Goal: Check status: Check status

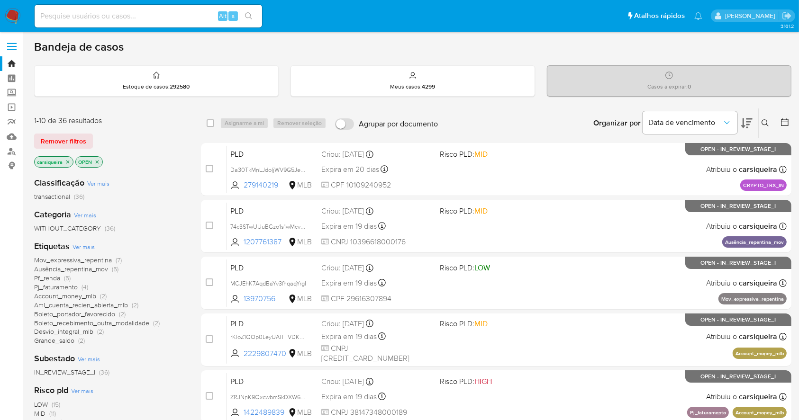
click at [11, 17] on img at bounding box center [13, 16] width 16 height 16
click at [168, 377] on div "Classificação Ver mais transactional (36) Categoria Ver mais WITHOUT_CATEGORY (…" at bounding box center [110, 331] width 152 height 322
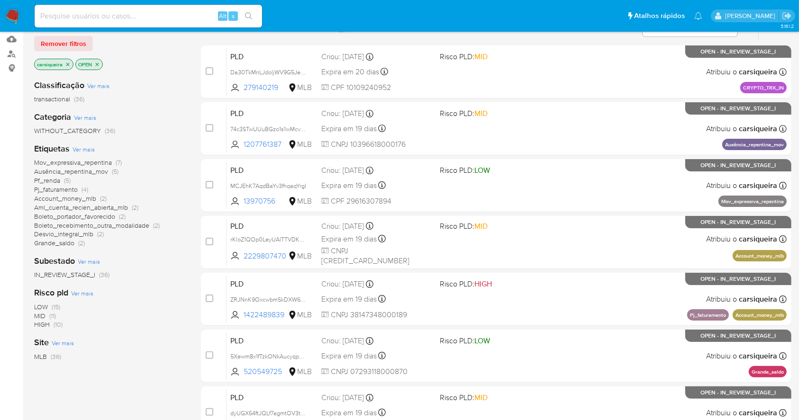
scroll to position [97, 0]
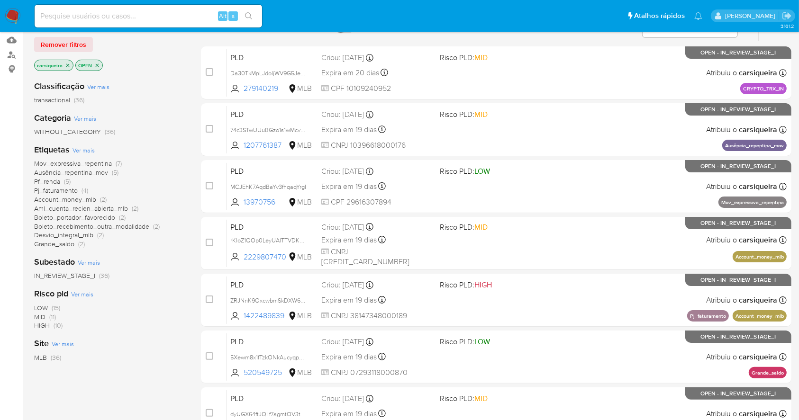
click at [108, 162] on span "Mov_expressiva_repentina" at bounding box center [73, 163] width 78 height 9
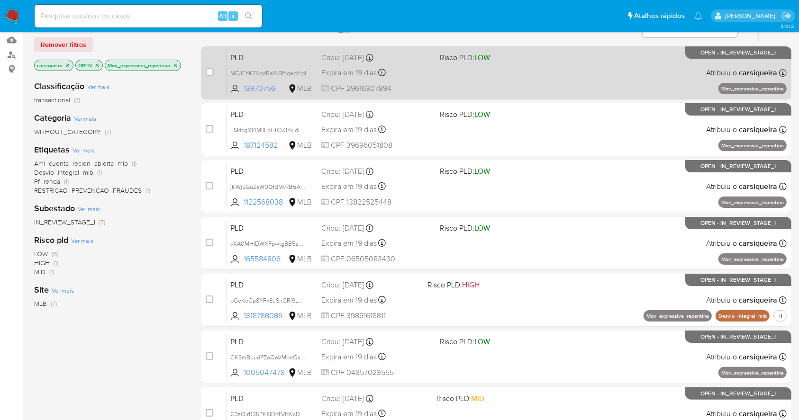
click at [499, 62] on div "PLD MCJEhK7AqdBaYv3fhqaqYrgI 13970756 MLB Risco PLD: LOW Criou: 12/09/2025 Crio…" at bounding box center [507, 73] width 560 height 48
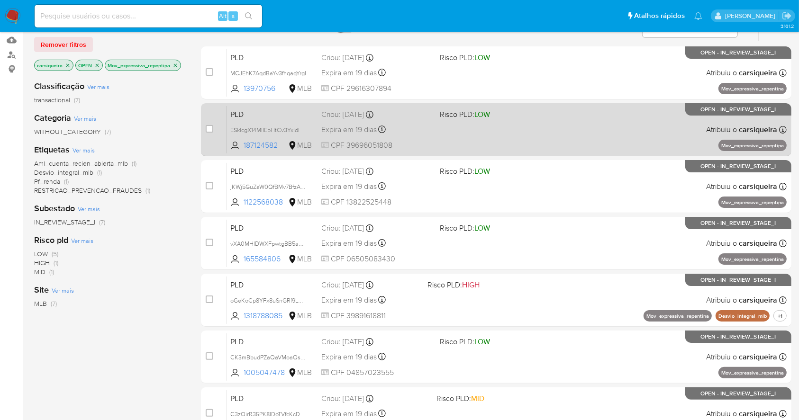
click at [517, 112] on span "Risco PLD: LOW" at bounding box center [495, 114] width 110 height 12
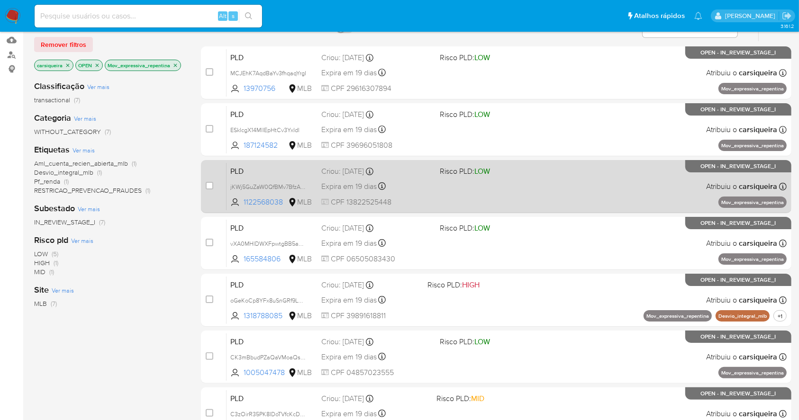
click at [538, 167] on span "Risco PLD: LOW" at bounding box center [495, 170] width 110 height 12
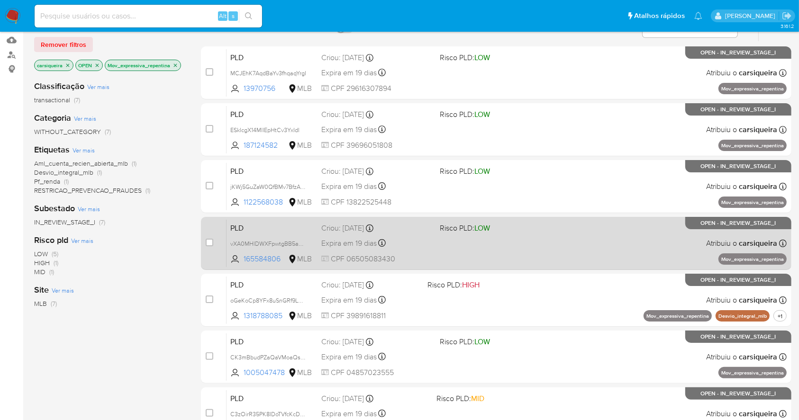
click at [564, 240] on div "PLD vXA0MHlDWXFpwtgBB5aQgE3P 165584806 MLB Risco PLD: LOW Criou: 12/09/2025 Cri…" at bounding box center [507, 243] width 560 height 48
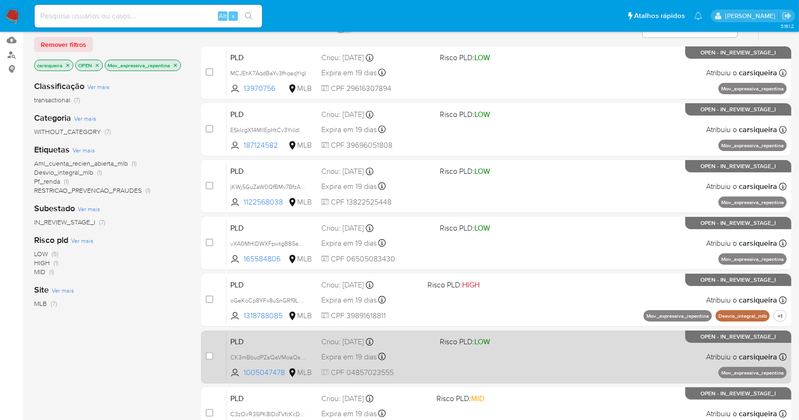
click at [586, 371] on div "PLD CK3mBbudPZaQaVMoaQsDbV22 1005047478 MLB Risco PLD: LOW Criou: 12/09/2025 Cr…" at bounding box center [507, 357] width 560 height 48
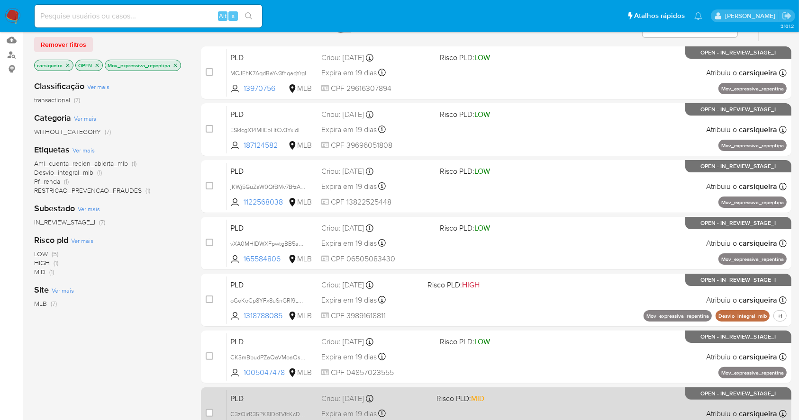
click at [594, 388] on div "case-item-checkbox Incapaz de atribuir o caso PLD C3zOirR35PK8IDoTVfcKcDAN 4416…" at bounding box center [496, 414] width 591 height 53
click at [603, 397] on div "PLD C3zOirR35PK8IDoTVfcKcDAN 441674076 MLB Risco PLD: MID Criou: 12/09/2025 Cri…" at bounding box center [507, 414] width 560 height 48
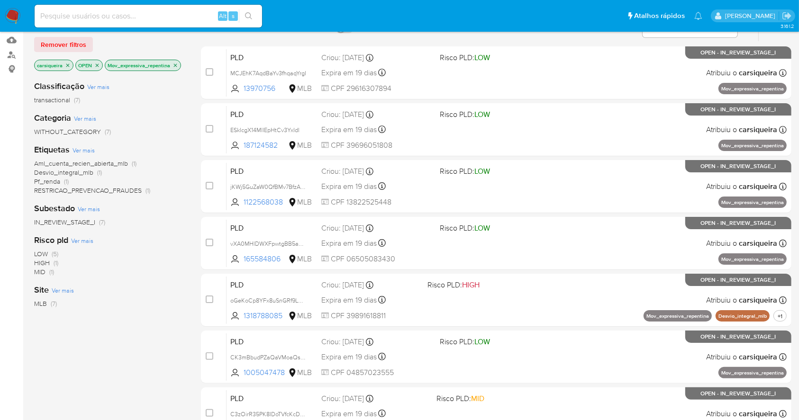
click at [15, 14] on img at bounding box center [13, 16] width 16 height 16
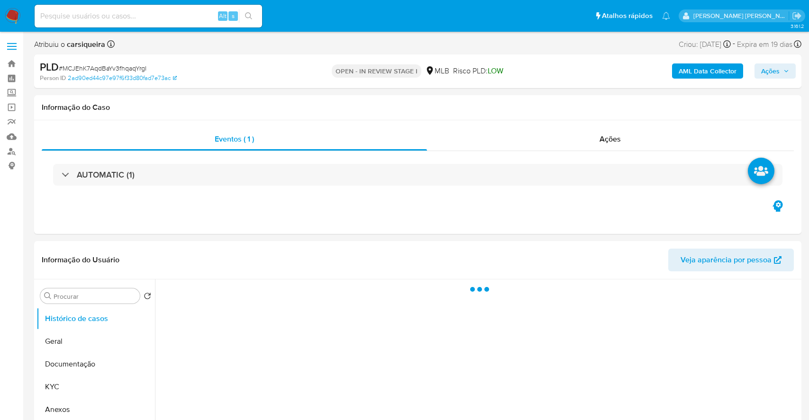
select select "10"
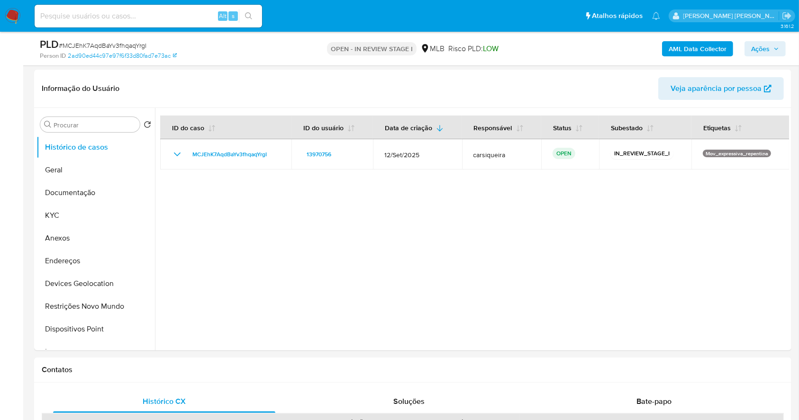
scroll to position [145, 0]
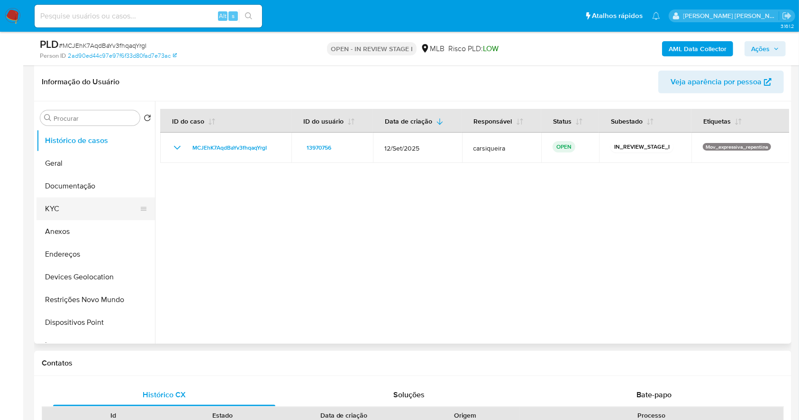
click at [102, 202] on button "KYC" at bounding box center [91, 209] width 111 height 23
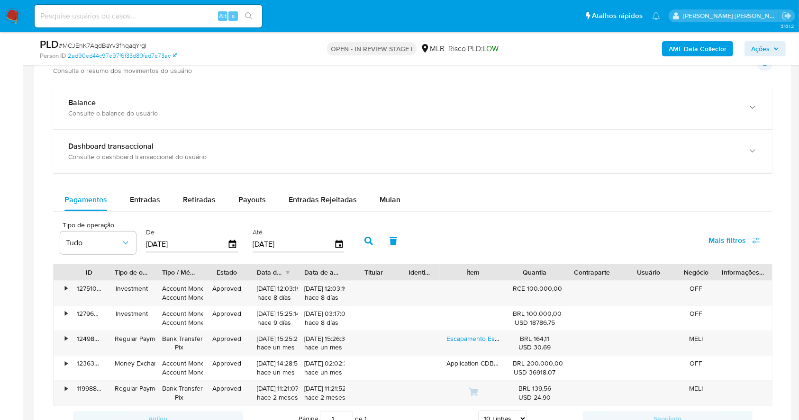
scroll to position [678, 0]
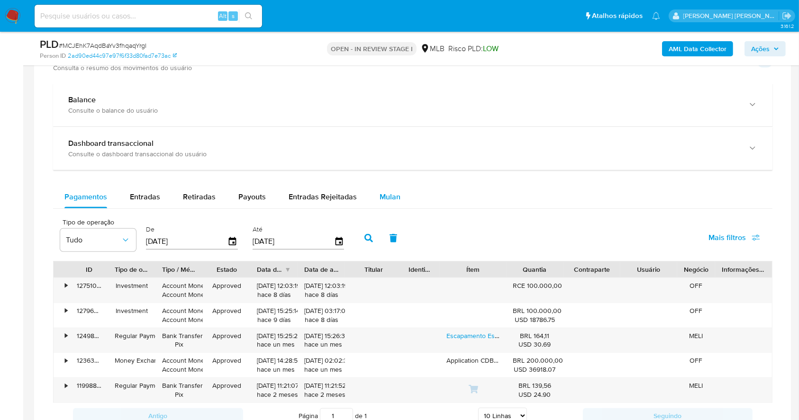
click at [397, 195] on button "Mulan" at bounding box center [390, 197] width 44 height 23
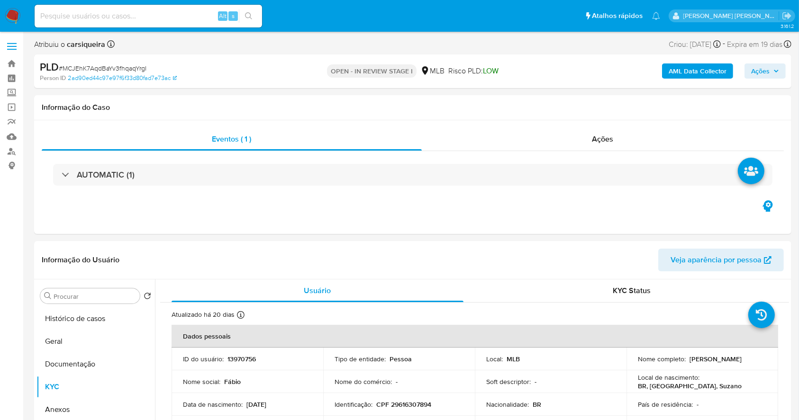
scroll to position [1, 0]
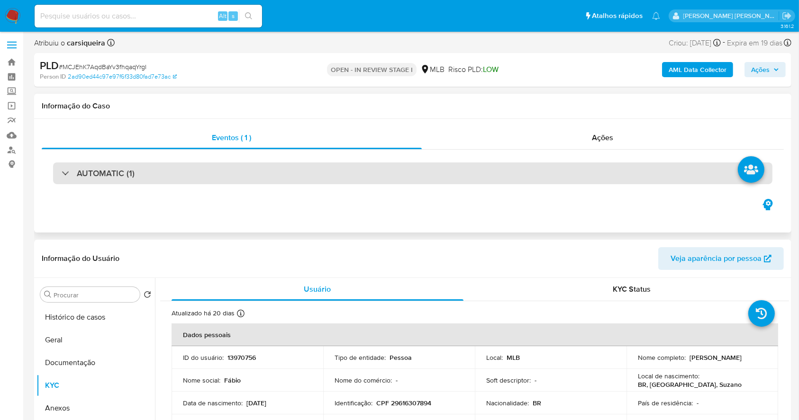
click at [180, 171] on div "AUTOMATIC (1)" at bounding box center [412, 174] width 719 height 22
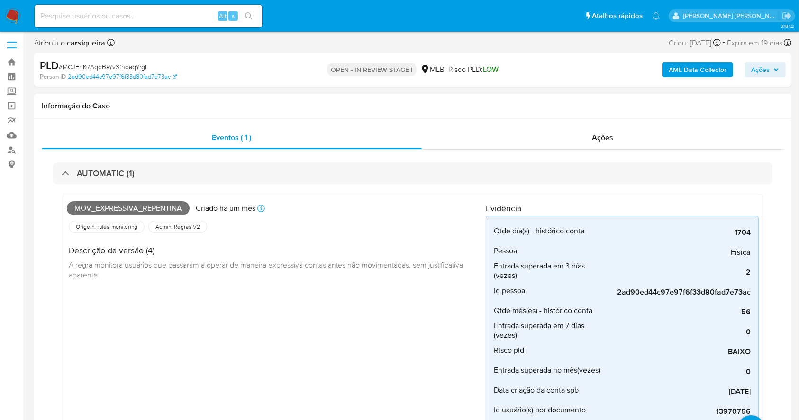
click at [332, 273] on div "Descrição da versão (4) A regra monitora usuários que passaram a operar de mane…" at bounding box center [276, 261] width 419 height 53
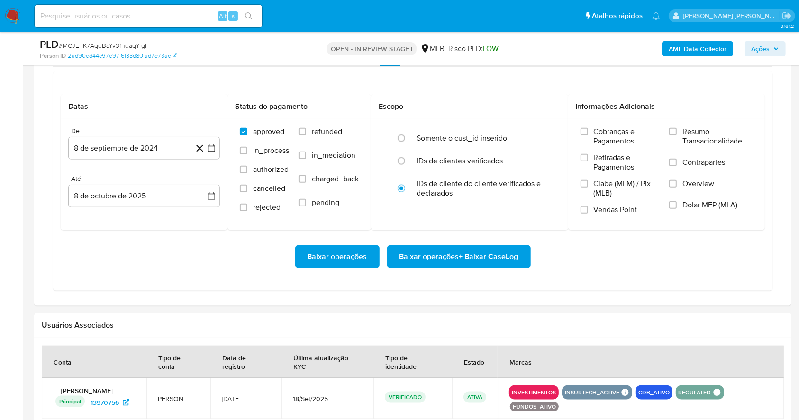
scroll to position [1070, 0]
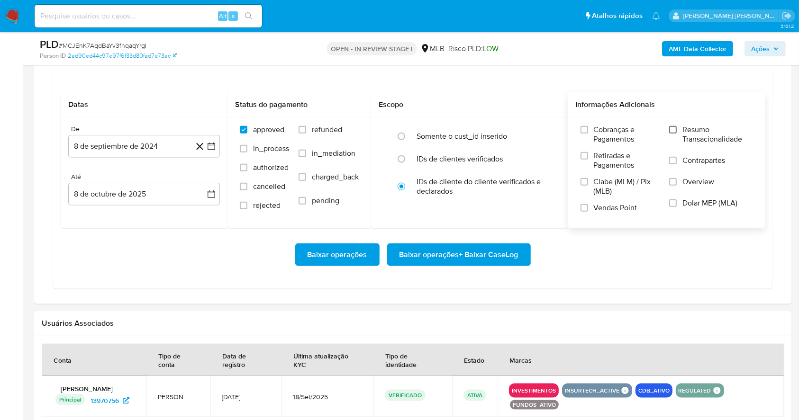
click at [673, 127] on input "Resumo Transacionalidade" at bounding box center [673, 130] width 8 height 8
click at [584, 209] on input "Vendas Point" at bounding box center [585, 208] width 8 height 8
click at [207, 150] on icon "button" at bounding box center [211, 146] width 9 height 9
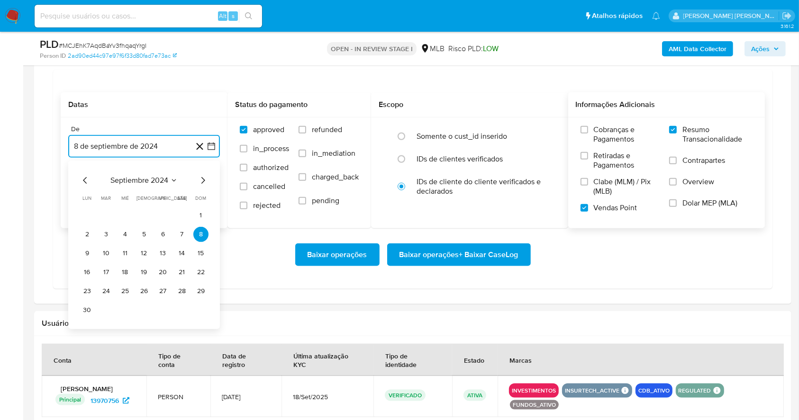
click at [200, 179] on icon "Mes siguiente" at bounding box center [202, 180] width 11 height 11
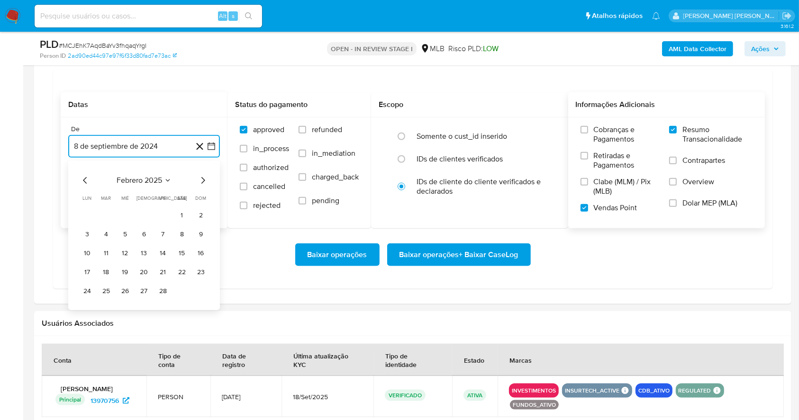
click at [200, 179] on icon "Mes siguiente" at bounding box center [202, 180] width 11 height 11
click at [109, 216] on button "1" at bounding box center [106, 215] width 15 height 15
click at [158, 191] on button "8 de octubre de 2025" at bounding box center [144, 194] width 152 height 23
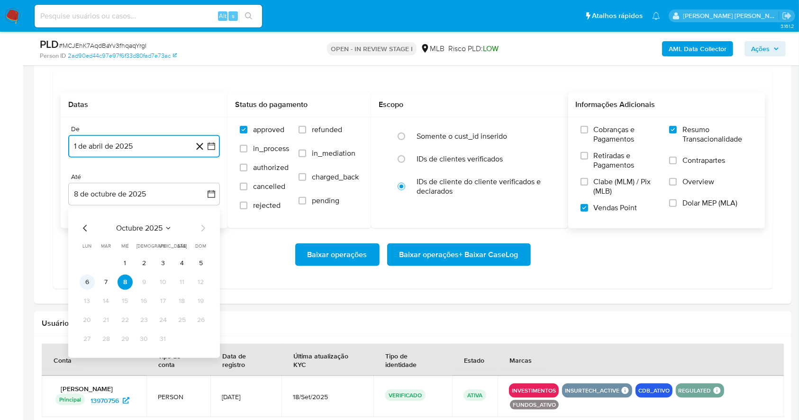
click at [88, 277] on button "6" at bounding box center [87, 282] width 15 height 15
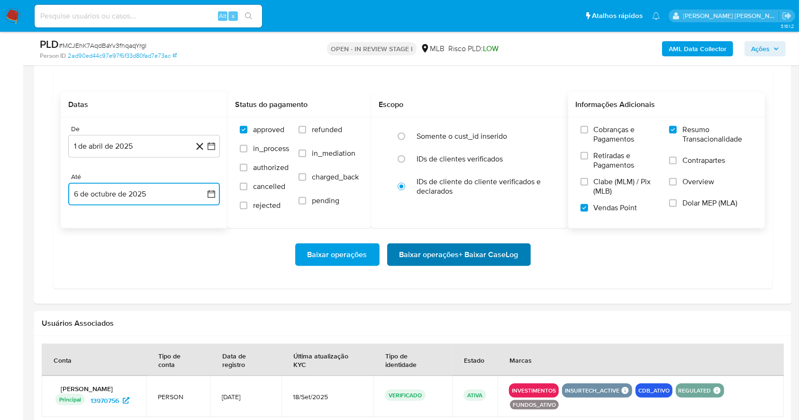
click at [430, 248] on span "Baixar operações + Baixar CaseLog" at bounding box center [459, 255] width 119 height 21
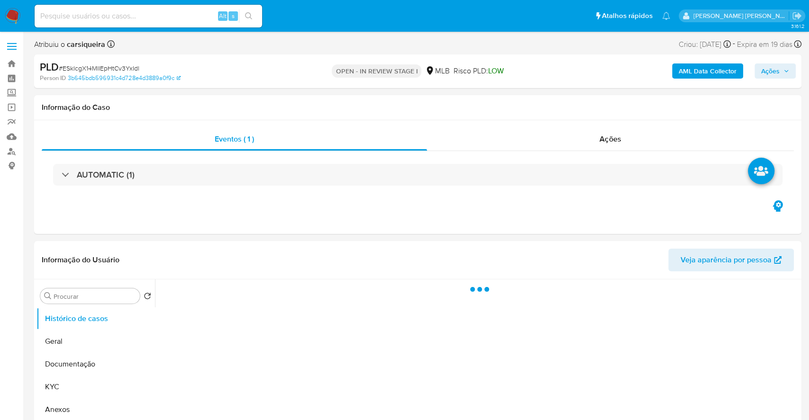
select select "10"
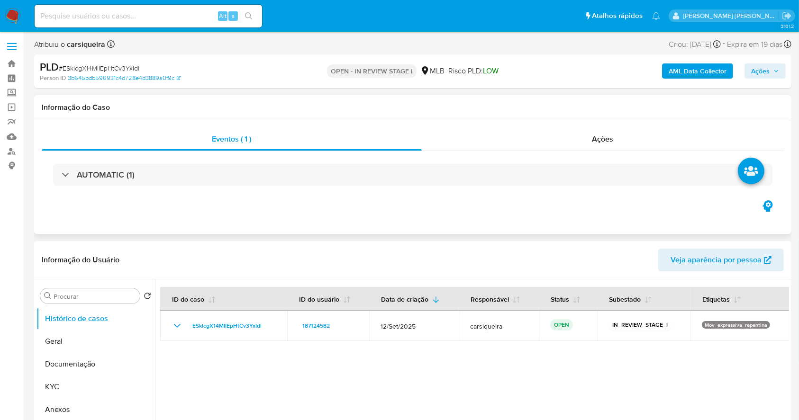
click at [330, 187] on div "AUTOMATIC (1)" at bounding box center [413, 174] width 742 height 47
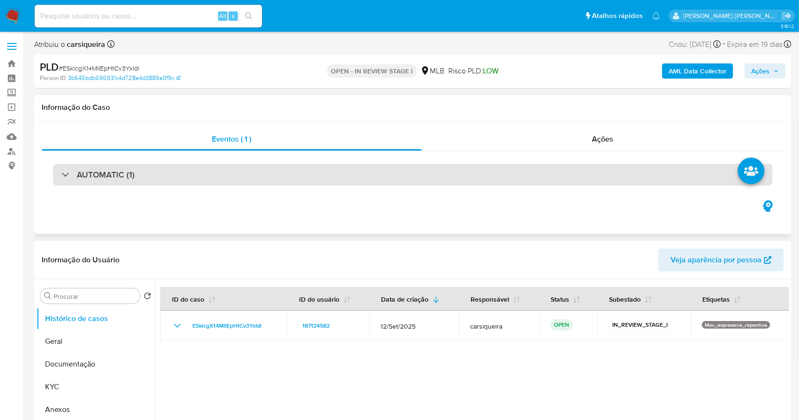
click at [316, 182] on div "AUTOMATIC (1)" at bounding box center [412, 175] width 719 height 22
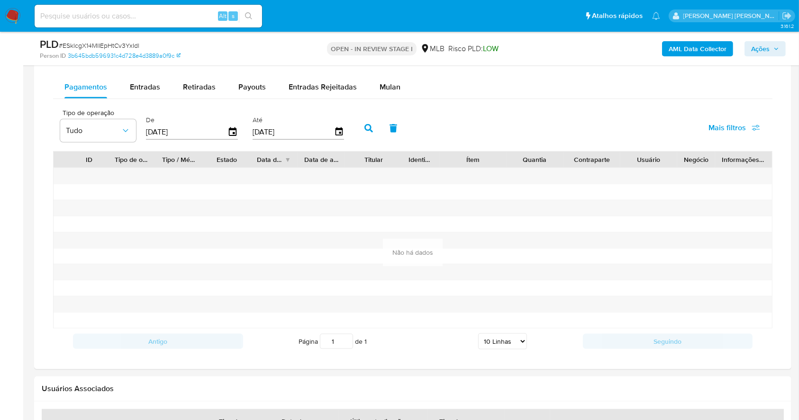
scroll to position [1020, 0]
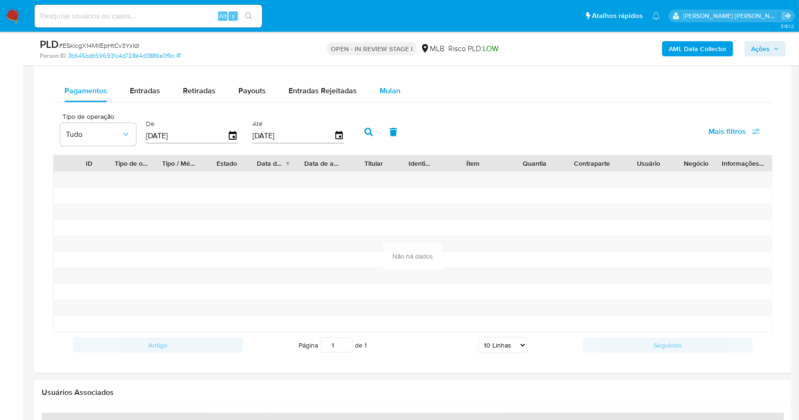
click at [391, 93] on span "Mulan" at bounding box center [390, 90] width 21 height 11
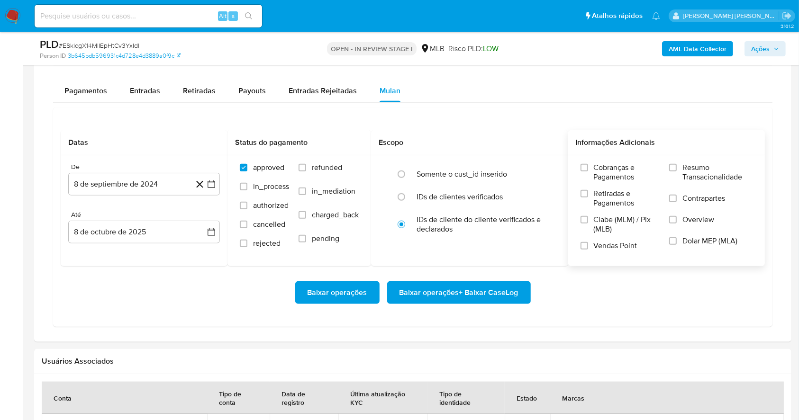
click at [678, 170] on label "Resumo Transacionalidade" at bounding box center [710, 178] width 83 height 31
click at [677, 170] on input "Resumo Transacionalidade" at bounding box center [673, 168] width 8 height 8
click at [588, 244] on label "Vendas Point" at bounding box center [621, 249] width 80 height 17
click at [588, 244] on input "Vendas Point" at bounding box center [585, 246] width 8 height 8
click at [216, 191] on button "8 de septiembre de 2024" at bounding box center [144, 184] width 152 height 23
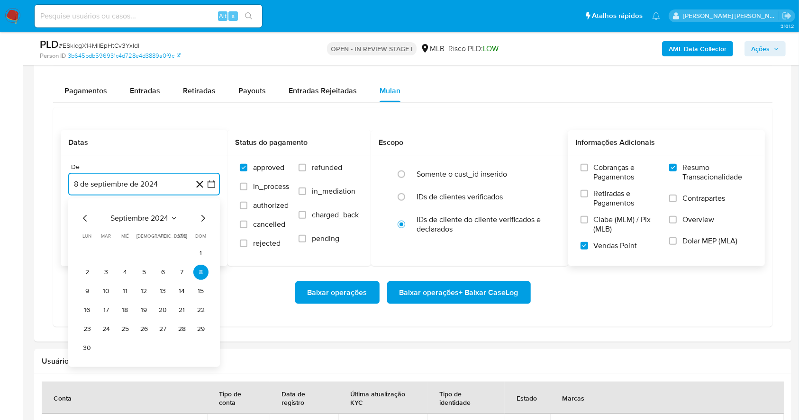
click at [204, 220] on icon "Mes siguiente" at bounding box center [202, 218] width 11 height 11
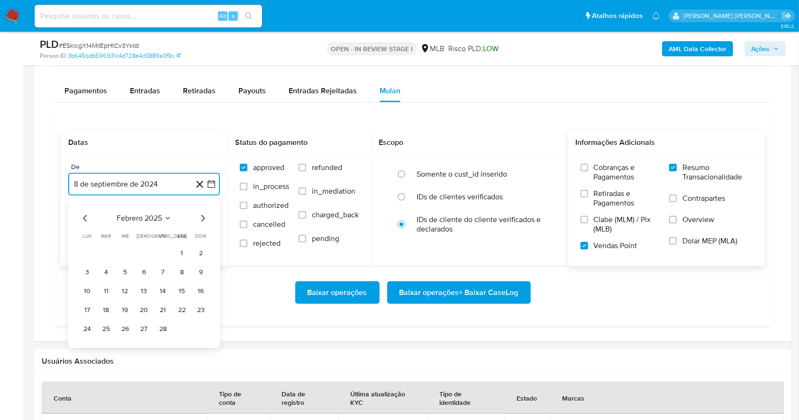
click at [204, 220] on icon "Mes siguiente" at bounding box center [202, 218] width 11 height 11
click at [85, 220] on icon "Mes anterior" at bounding box center [85, 218] width 4 height 7
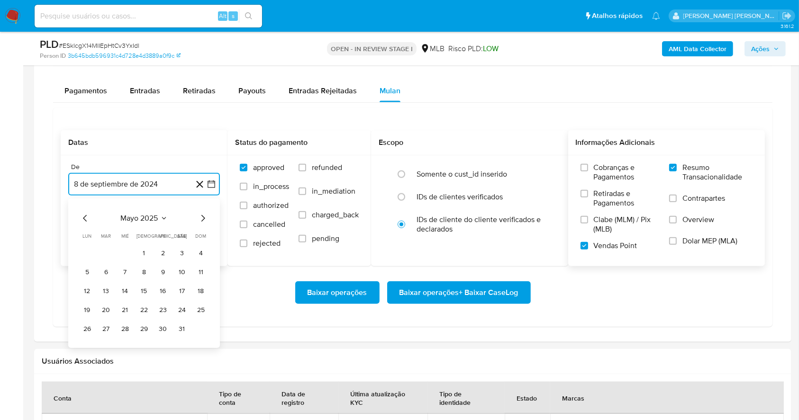
click at [85, 220] on icon "Mes anterior" at bounding box center [85, 218] width 4 height 7
click at [105, 252] on button "1" at bounding box center [106, 253] width 15 height 15
click at [156, 225] on button "8 de octubre de 2025" at bounding box center [144, 232] width 152 height 23
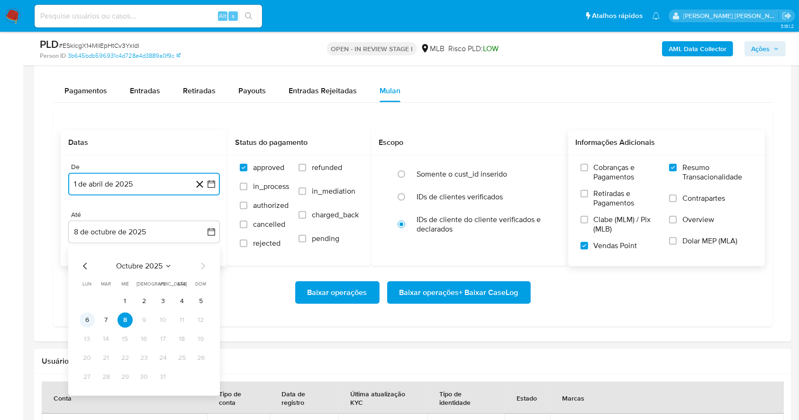
click at [87, 316] on button "6" at bounding box center [87, 320] width 15 height 15
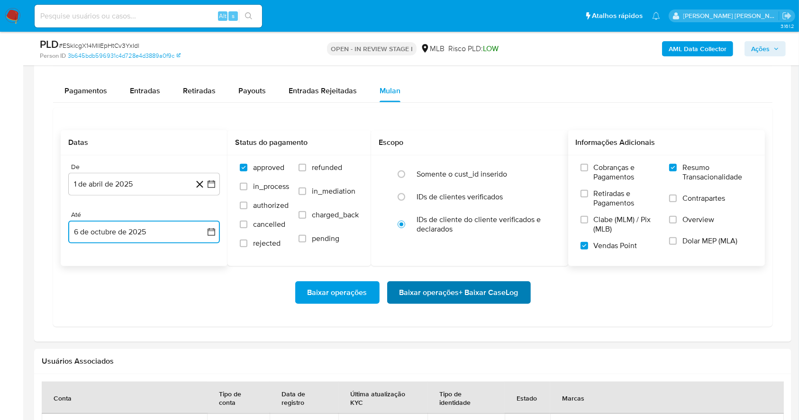
click at [467, 291] on span "Baixar operações + Baixar CaseLog" at bounding box center [459, 292] width 119 height 21
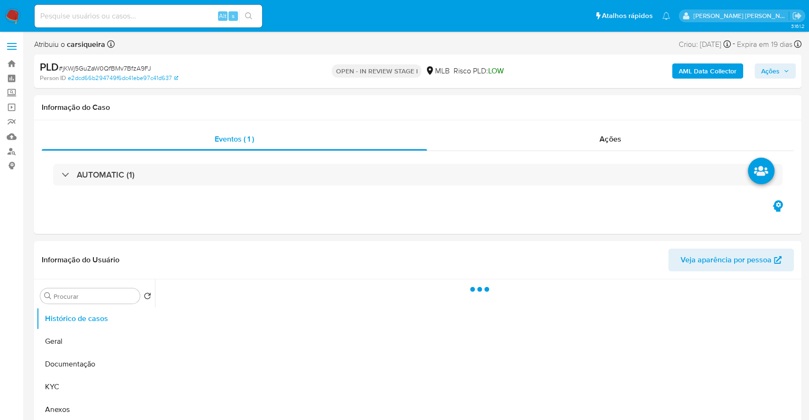
select select "10"
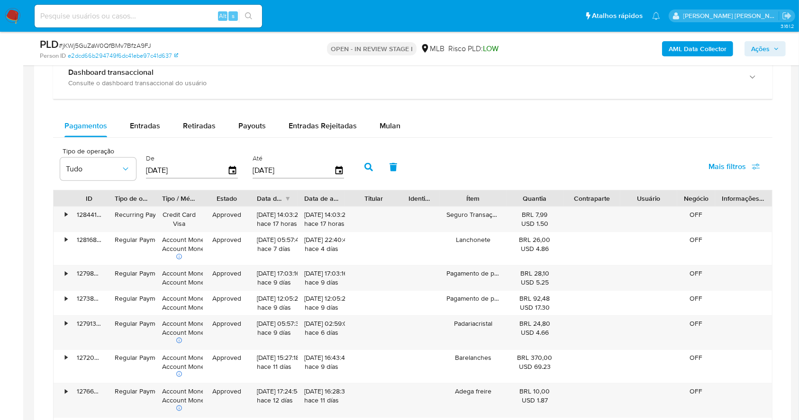
scroll to position [767, 0]
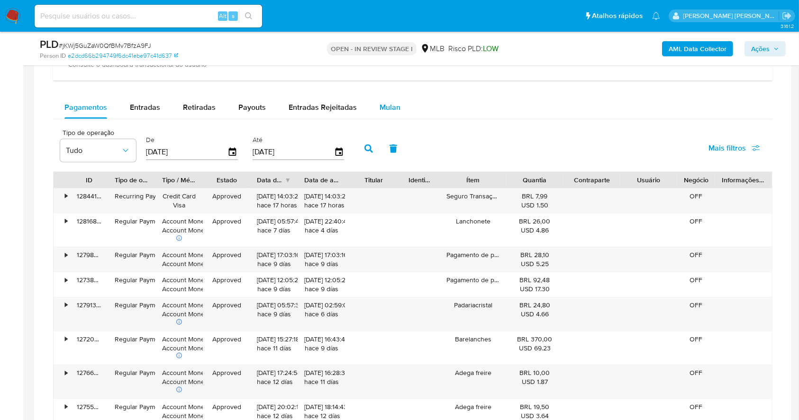
click at [384, 112] on span "Mulan" at bounding box center [390, 107] width 21 height 11
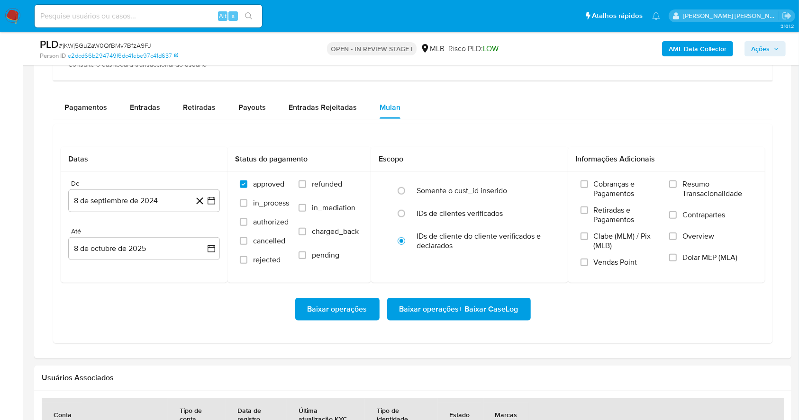
click at [493, 132] on div "Datas De 8 de septiembre de 2024 [DATE] [GEOGRAPHIC_DATA] 8 de octubre de 2025 …" at bounding box center [412, 233] width 719 height 219
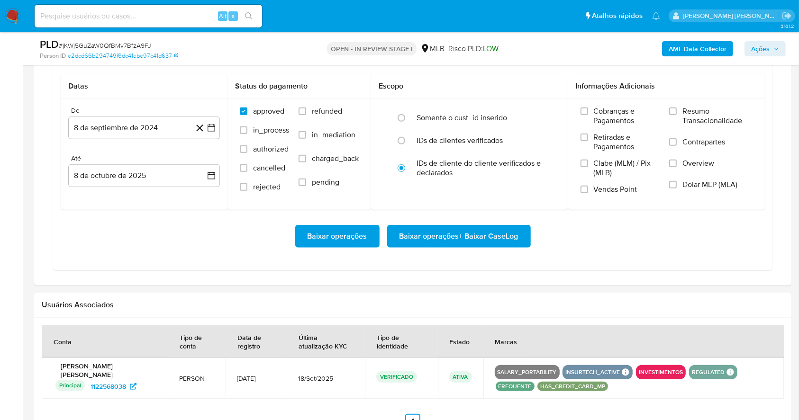
scroll to position [843, 0]
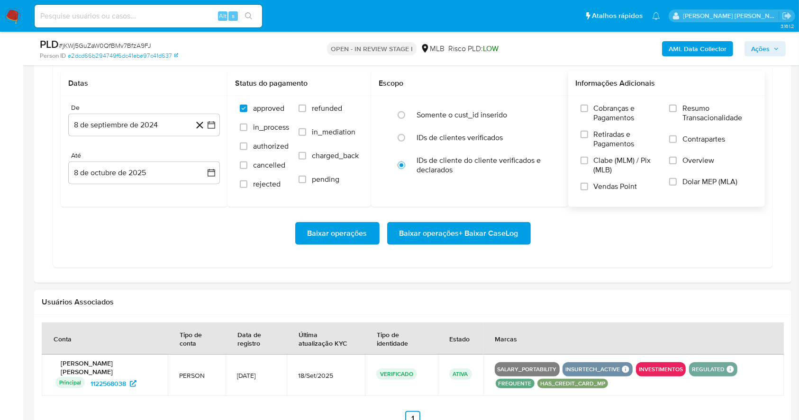
click at [681, 109] on label "Resumo Transacionalidade" at bounding box center [710, 119] width 83 height 31
click at [677, 109] on input "Resumo Transacionalidade" at bounding box center [673, 109] width 8 height 8
click at [588, 190] on label "Vendas Point" at bounding box center [621, 190] width 80 height 17
click at [588, 190] on input "Vendas Point" at bounding box center [585, 187] width 8 height 8
click at [214, 120] on icon "button" at bounding box center [211, 124] width 9 height 9
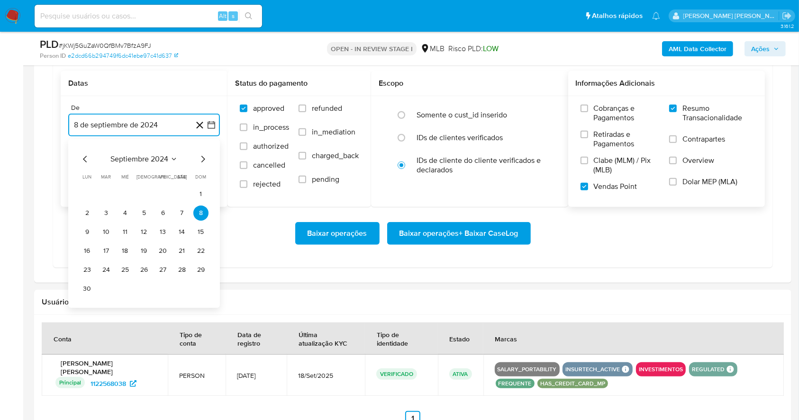
click at [207, 158] on icon "Mes siguiente" at bounding box center [202, 159] width 11 height 11
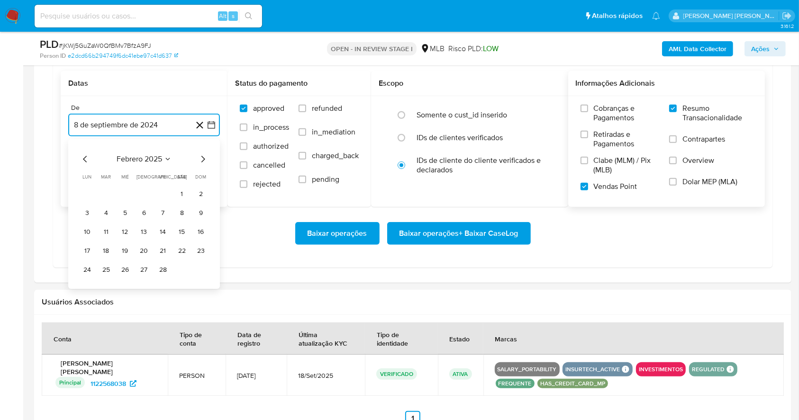
click at [207, 158] on icon "Mes siguiente" at bounding box center [202, 159] width 11 height 11
click at [90, 156] on icon "Mes anterior" at bounding box center [85, 159] width 11 height 11
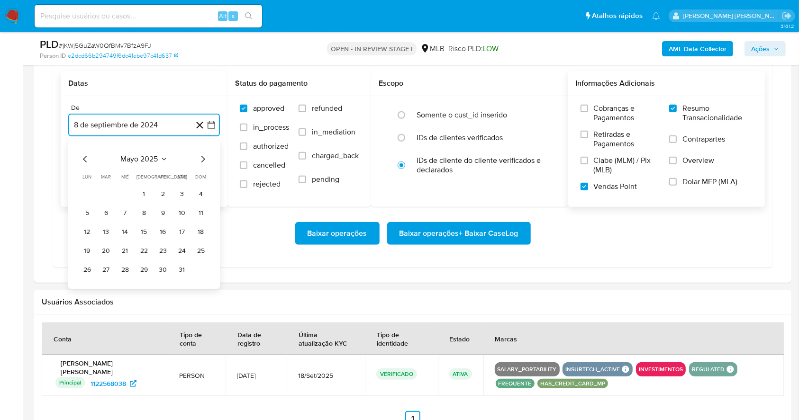
click at [87, 158] on icon "Mes anterior" at bounding box center [85, 159] width 11 height 11
click at [104, 199] on button "1" at bounding box center [106, 194] width 15 height 15
click at [125, 173] on button "8 de octubre de 2025" at bounding box center [144, 173] width 152 height 23
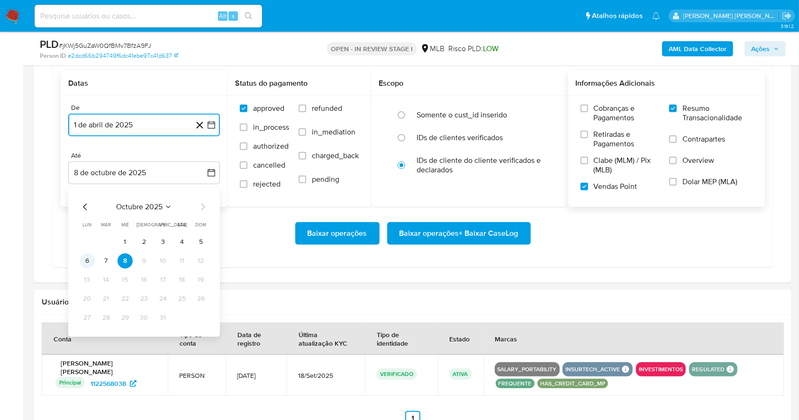
click at [88, 256] on button "6" at bounding box center [87, 261] width 15 height 15
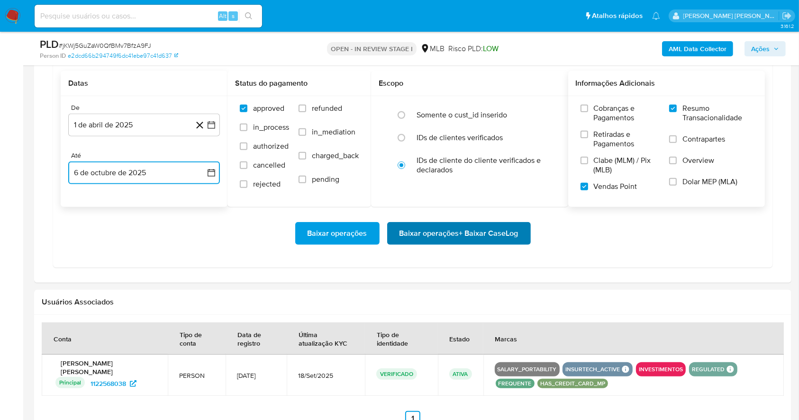
click at [432, 231] on span "Baixar operações + Baixar CaseLog" at bounding box center [459, 233] width 119 height 21
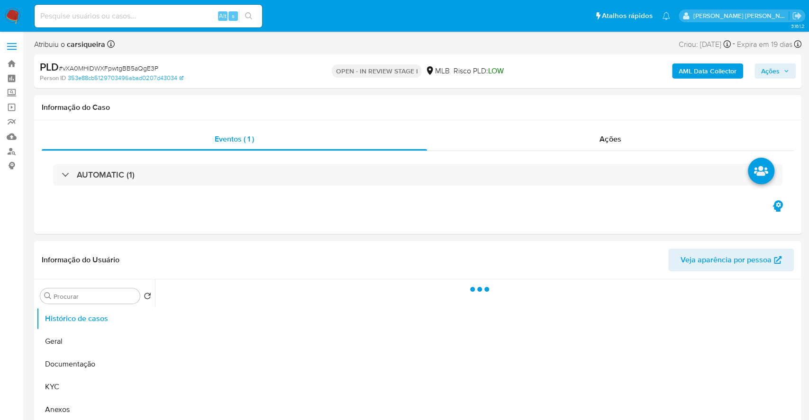
select select "10"
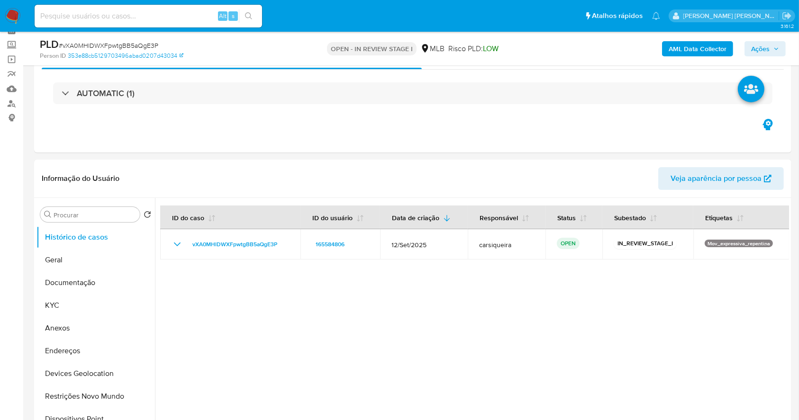
scroll to position [27, 0]
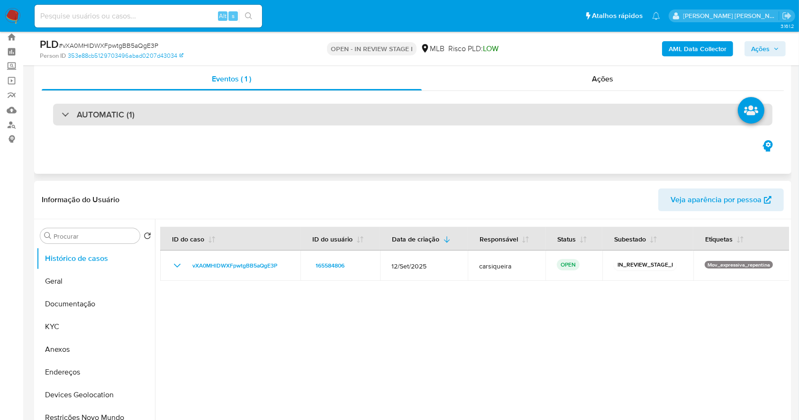
click at [521, 108] on div "AUTOMATIC (1)" at bounding box center [412, 115] width 719 height 22
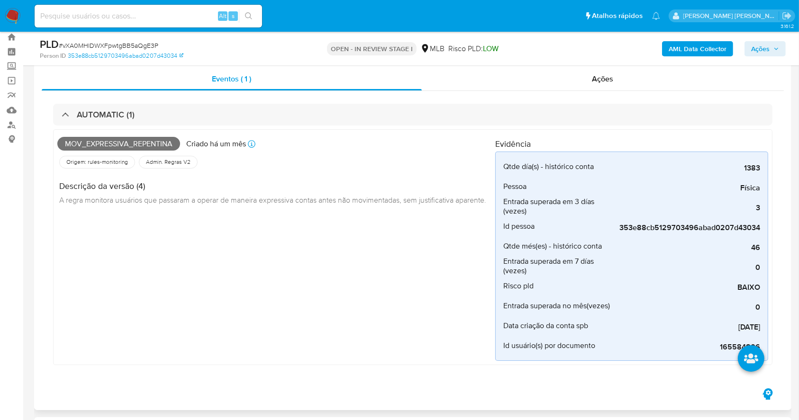
drag, startPoint x: 804, startPoint y: 29, endPoint x: 463, endPoint y: 382, distance: 491.0
click at [463, 382] on div "AUTOMATIC (1) Mov_expressiva_repentina [PERSON_NAME] um mês Criado: [DATE] 00:1…" at bounding box center [413, 239] width 742 height 296
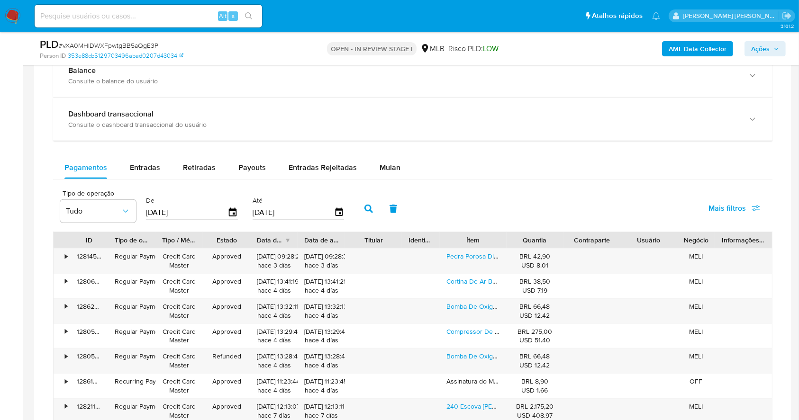
scroll to position [931, 0]
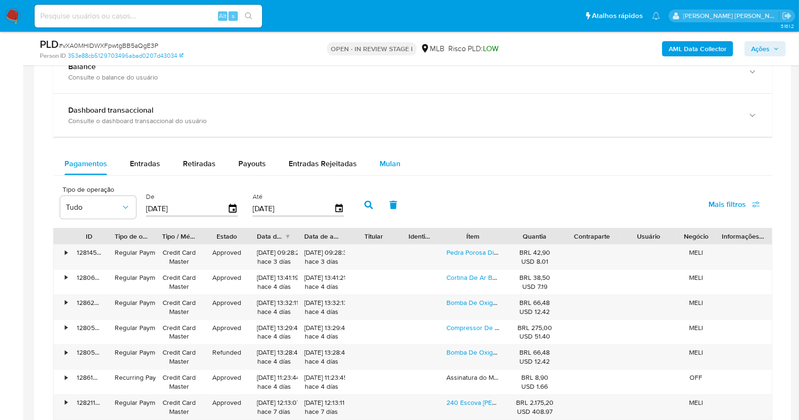
click at [385, 158] on span "Mulan" at bounding box center [390, 163] width 21 height 11
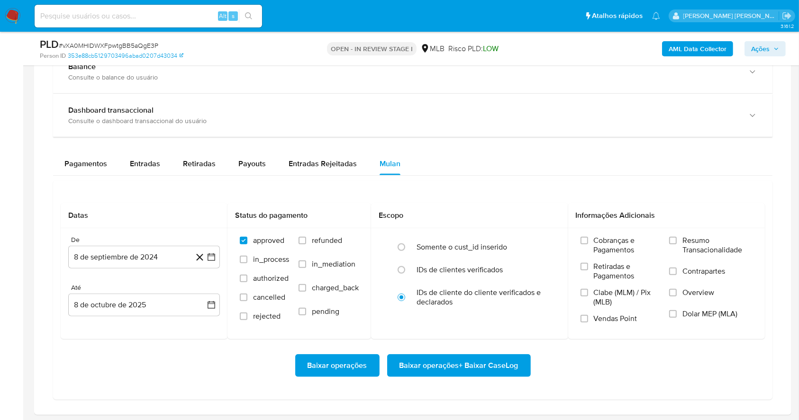
click at [507, 149] on div "Balance Consulte o balance do usuário Dashboard transaccional Consulte o dashbo…" at bounding box center [412, 225] width 719 height 350
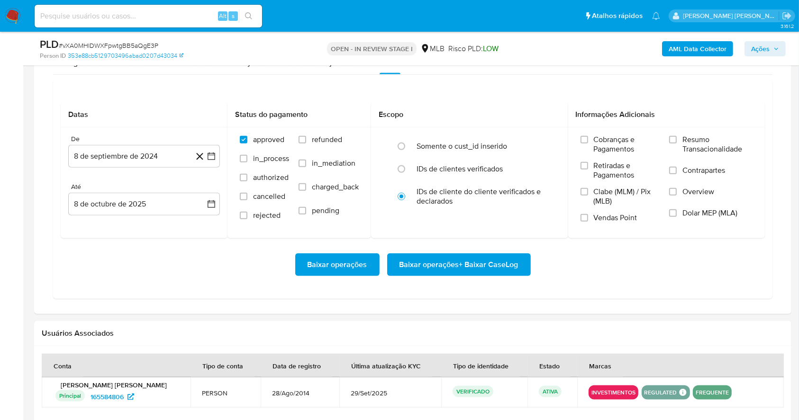
scroll to position [1058, 0]
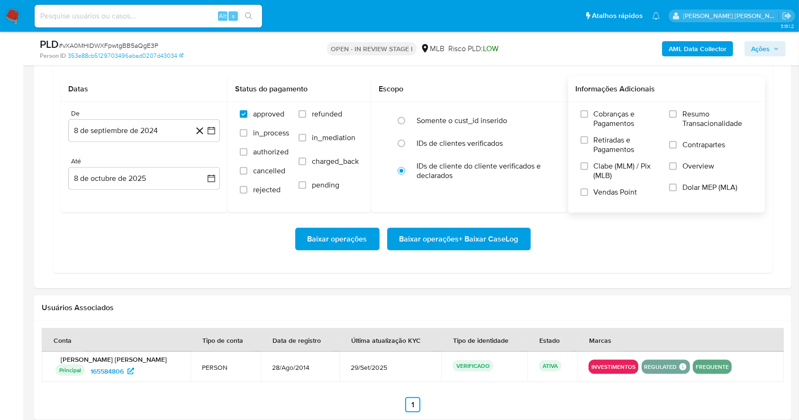
click at [679, 112] on label "Resumo Transacionalidade" at bounding box center [710, 124] width 83 height 31
click at [677, 112] on input "Resumo Transacionalidade" at bounding box center [673, 114] width 8 height 8
click at [591, 194] on label "Vendas Point" at bounding box center [621, 196] width 80 height 17
click at [588, 194] on input "Vendas Point" at bounding box center [585, 193] width 8 height 8
click at [211, 137] on button "8 de septiembre de 2024" at bounding box center [144, 130] width 152 height 23
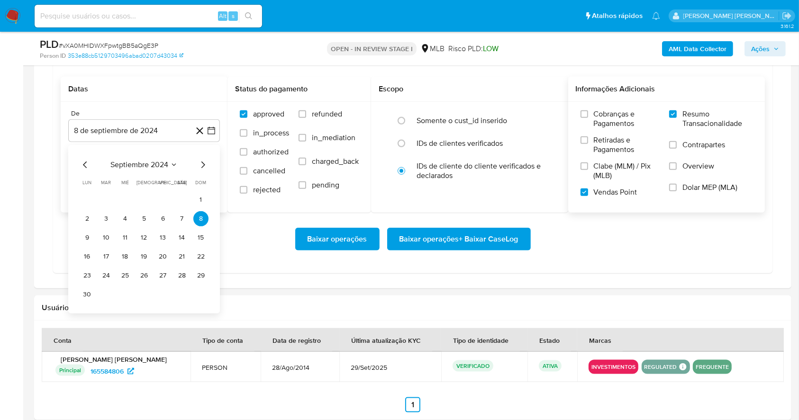
click at [209, 169] on div "septiembre 2024 septiembre 2024 lun lunes mar martes mié miércoles jue jueves v…" at bounding box center [144, 229] width 152 height 169
click at [200, 165] on icon "Mes siguiente" at bounding box center [202, 164] width 11 height 11
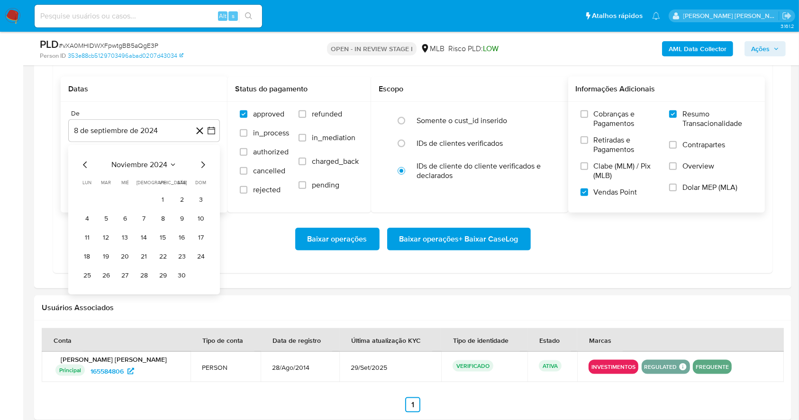
click at [200, 165] on icon "Mes siguiente" at bounding box center [202, 164] width 11 height 11
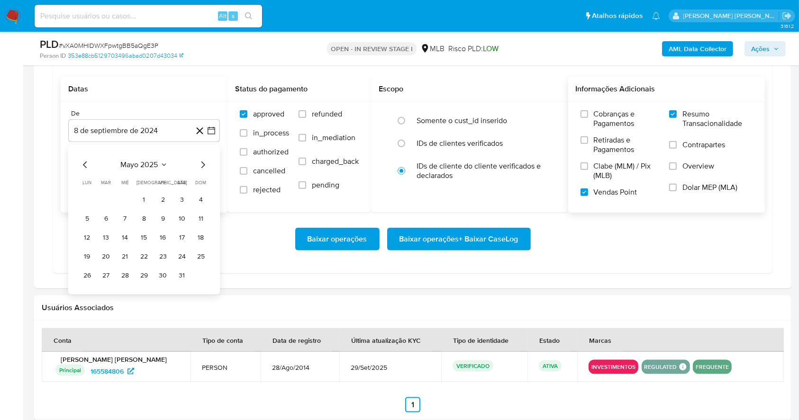
click at [87, 164] on icon "Mes anterior" at bounding box center [85, 164] width 11 height 11
click at [109, 194] on button "1" at bounding box center [106, 199] width 15 height 15
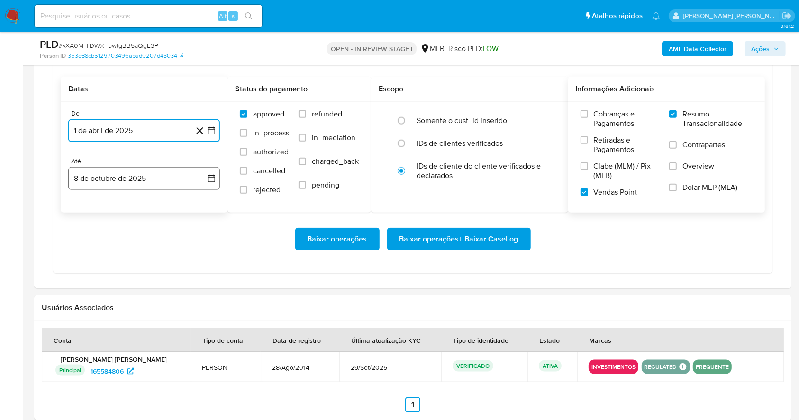
click at [146, 173] on button "8 de octubre de 2025" at bounding box center [144, 178] width 152 height 23
click at [87, 268] on button "6" at bounding box center [87, 266] width 15 height 15
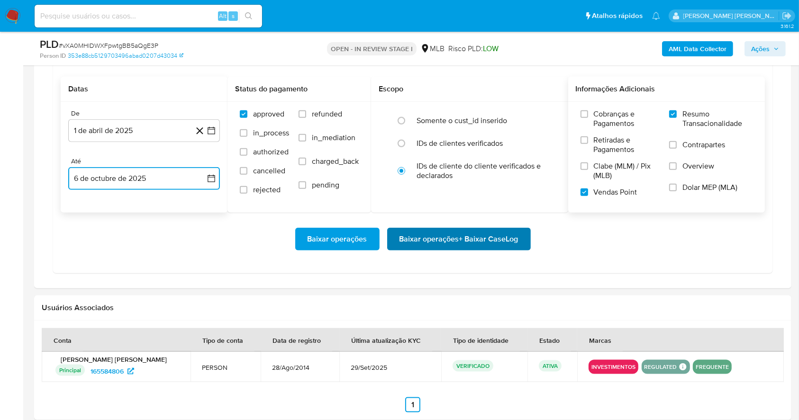
click at [404, 235] on span "Baixar operações + Baixar CaseLog" at bounding box center [459, 239] width 119 height 21
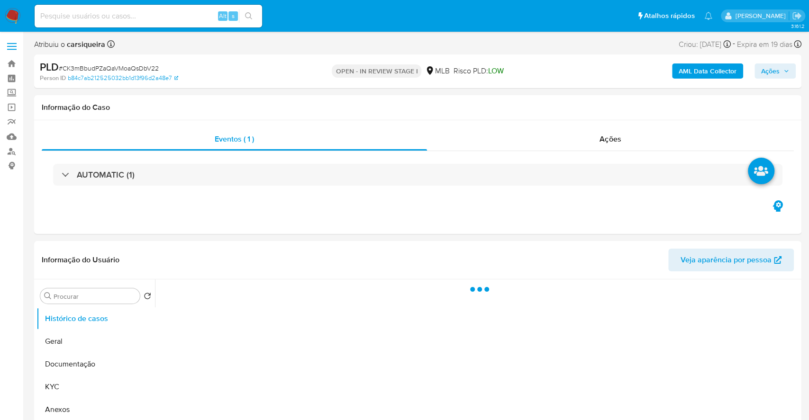
select select "10"
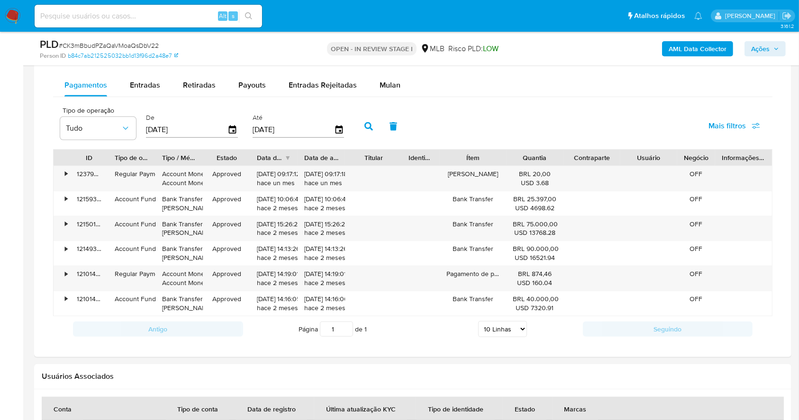
scroll to position [791, 0]
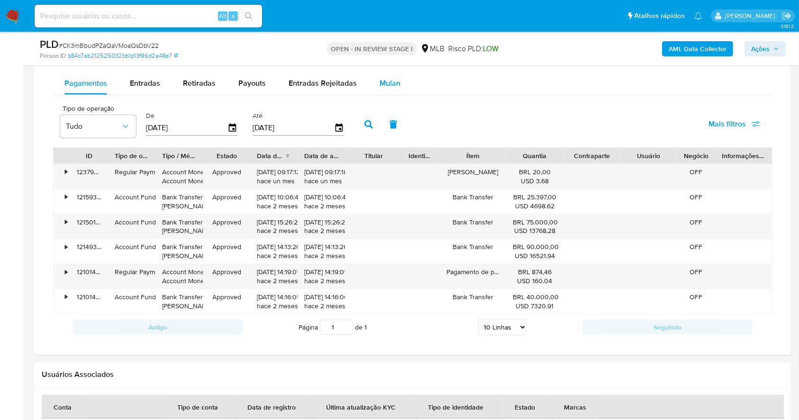
click at [387, 89] on div "Mulan" at bounding box center [390, 83] width 21 height 23
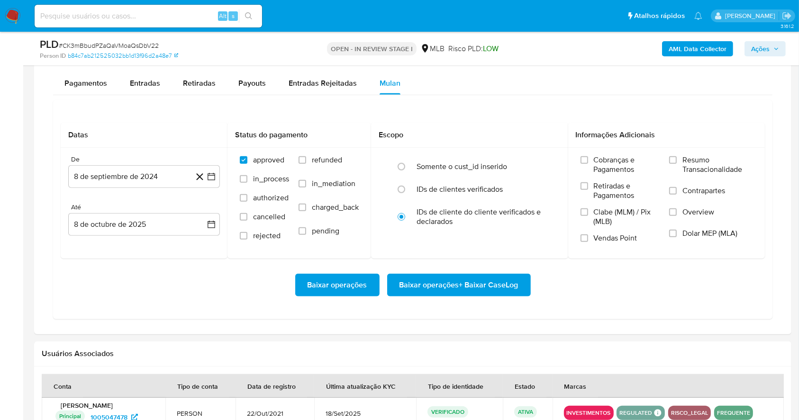
click at [499, 104] on div "Datas De 8 de septiembre de 2024 8-09-2024 Até 8 de octubre de 2025 8-10-2025 S…" at bounding box center [412, 209] width 719 height 219
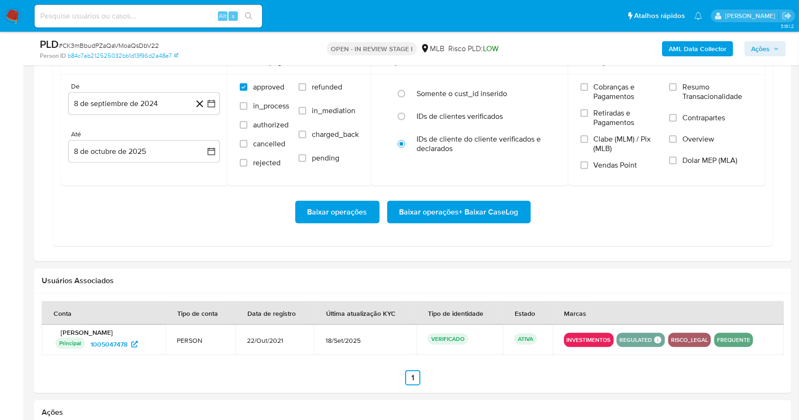
scroll to position [867, 0]
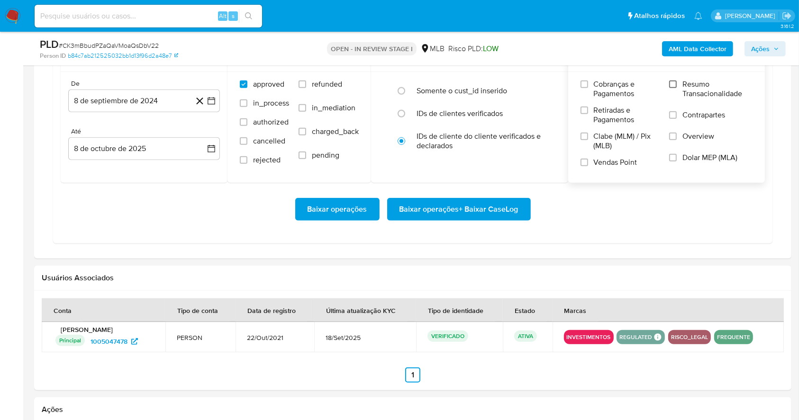
click at [673, 82] on input "Resumo Transacionalidade" at bounding box center [673, 85] width 8 height 8
click at [582, 168] on label "Vendas Point" at bounding box center [621, 166] width 80 height 17
click at [582, 166] on input "Vendas Point" at bounding box center [585, 163] width 8 height 8
click at [212, 94] on button "8 de septiembre de 2024" at bounding box center [144, 101] width 152 height 23
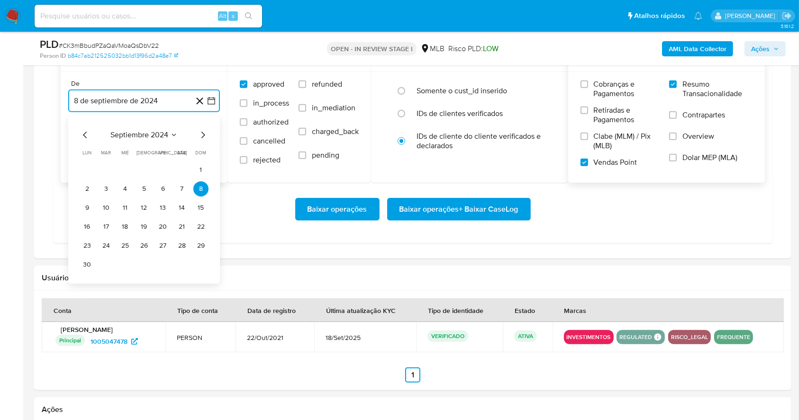
click at [200, 137] on icon "Mes siguiente" at bounding box center [202, 134] width 11 height 11
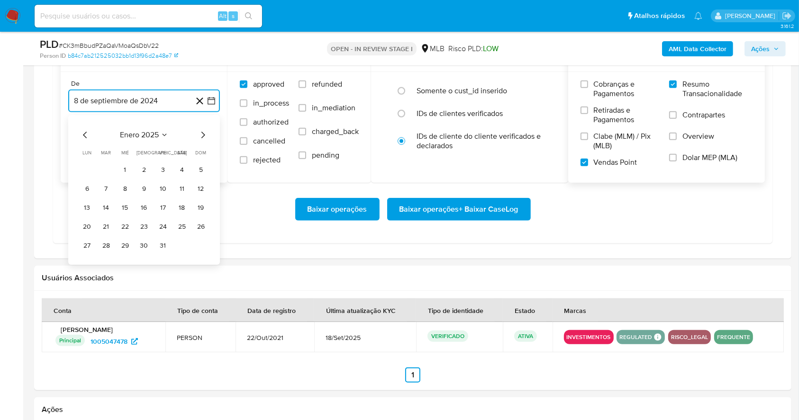
click at [200, 137] on icon "Mes siguiente" at bounding box center [202, 134] width 11 height 11
drag, startPoint x: 105, startPoint y: 171, endPoint x: 110, endPoint y: 165, distance: 7.4
click at [110, 165] on button "1" at bounding box center [106, 170] width 15 height 15
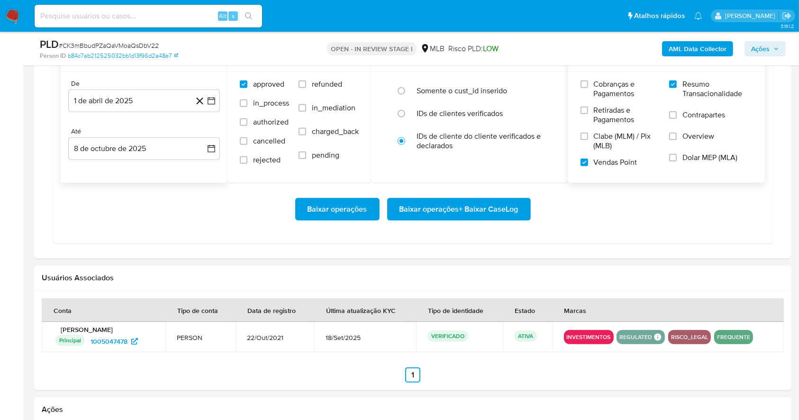
click at [110, 165] on div "De 1 de abril de 2025 1-04-2025 Até 8 de octubre de 2025 8-10-2025" at bounding box center [144, 127] width 167 height 111
click at [112, 156] on button "8 de octubre de 2025" at bounding box center [144, 148] width 152 height 23
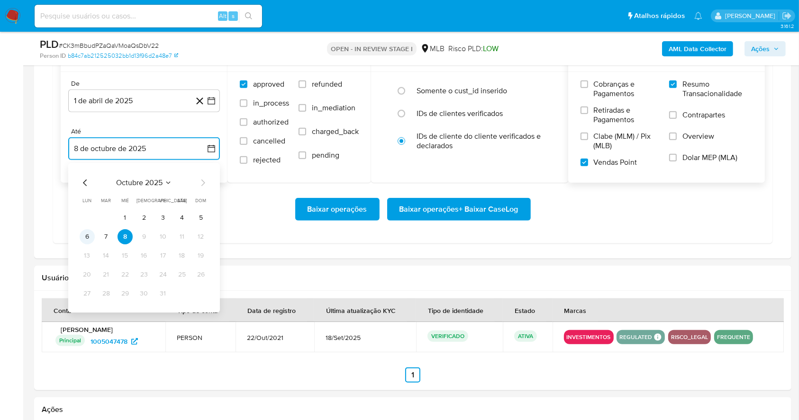
click at [88, 238] on button "6" at bounding box center [87, 236] width 15 height 15
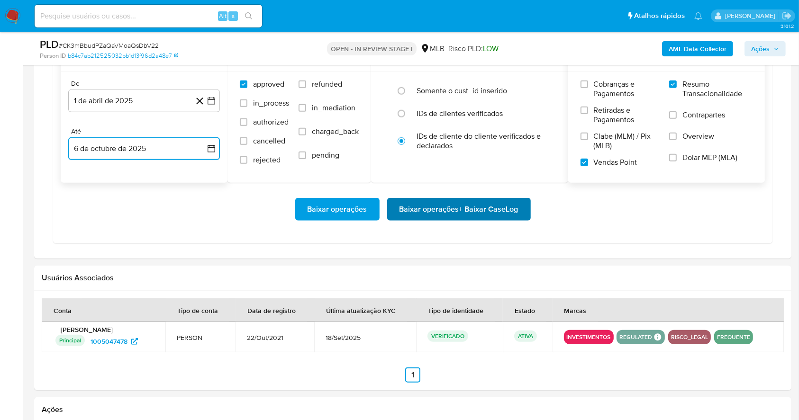
click at [466, 204] on span "Baixar operações + Baixar CaseLog" at bounding box center [459, 209] width 119 height 21
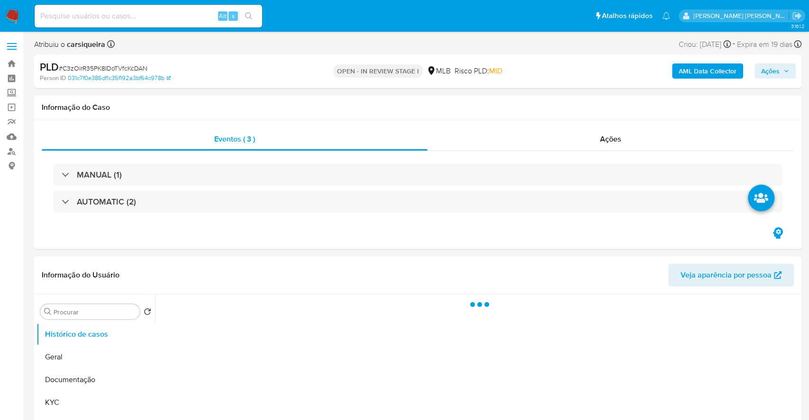
select select "10"
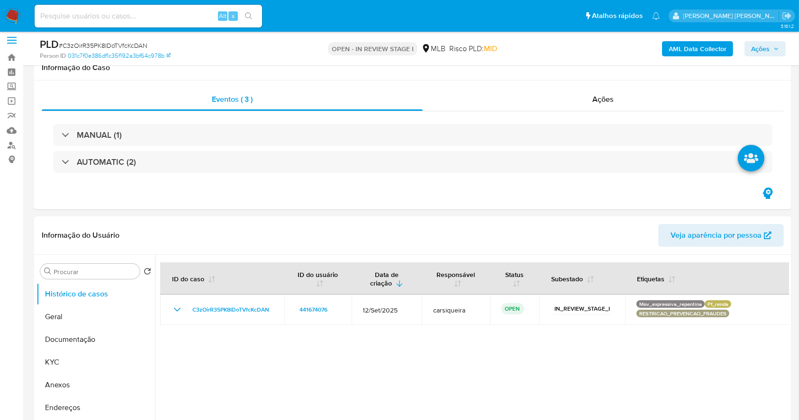
scroll to position [27, 0]
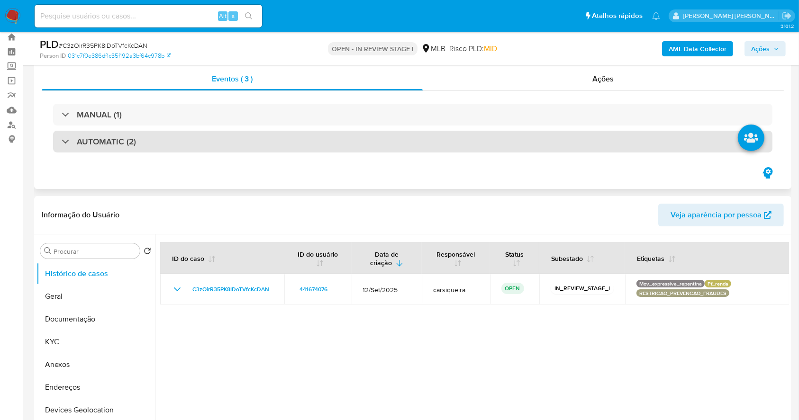
click at [420, 131] on div "AUTOMATIC (2)" at bounding box center [412, 142] width 719 height 22
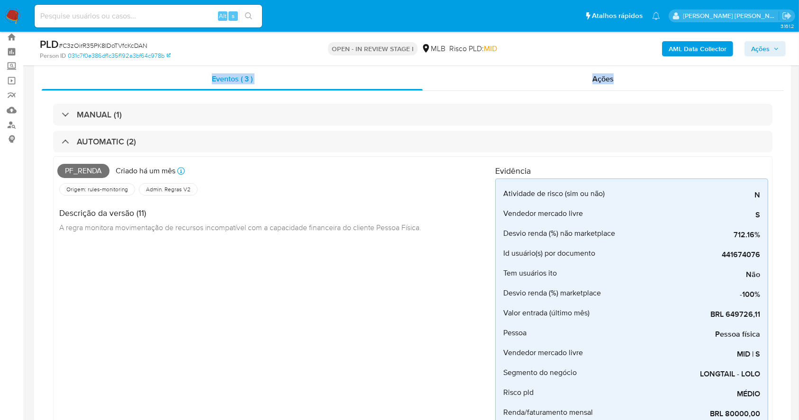
drag, startPoint x: 796, startPoint y: 60, endPoint x: 798, endPoint y: 80, distance: 20.0
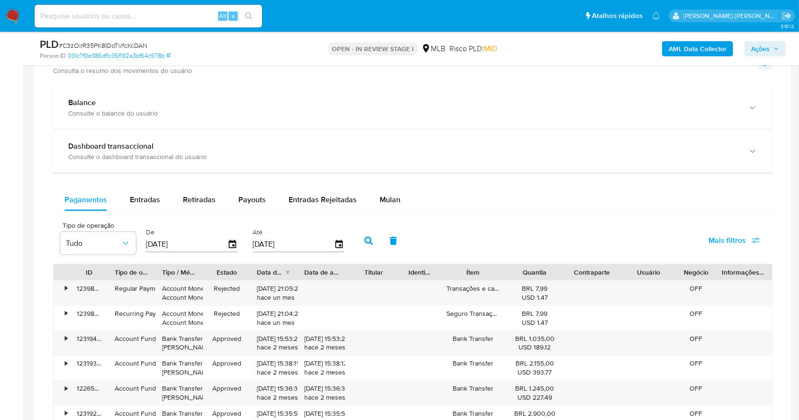
scroll to position [1332, 0]
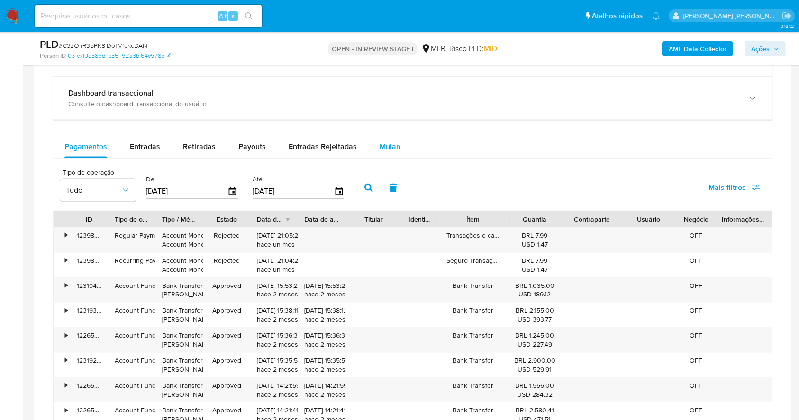
click at [389, 145] on span "Mulan" at bounding box center [390, 146] width 21 height 11
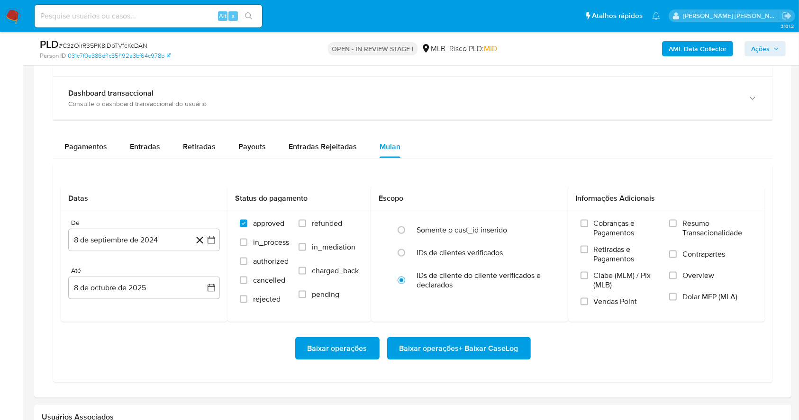
click at [505, 140] on div "Pagamentos Entradas Retiradas Payouts Entradas Rejeitadas Mulan" at bounding box center [412, 147] width 719 height 23
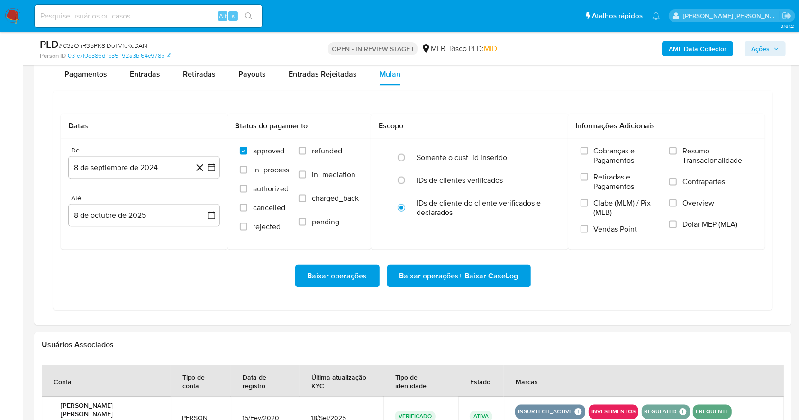
scroll to position [1433, 0]
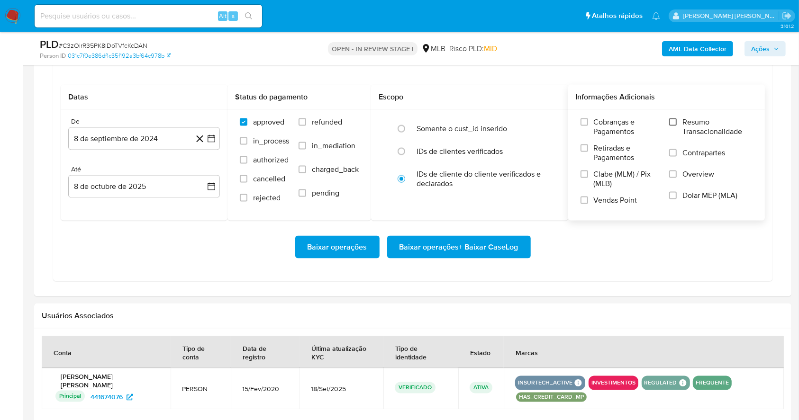
click at [674, 119] on input "Resumo Transacionalidade" at bounding box center [673, 122] width 8 height 8
click at [583, 197] on input "Vendas Point" at bounding box center [585, 201] width 8 height 8
click at [212, 141] on icon "button" at bounding box center [212, 139] width 8 height 8
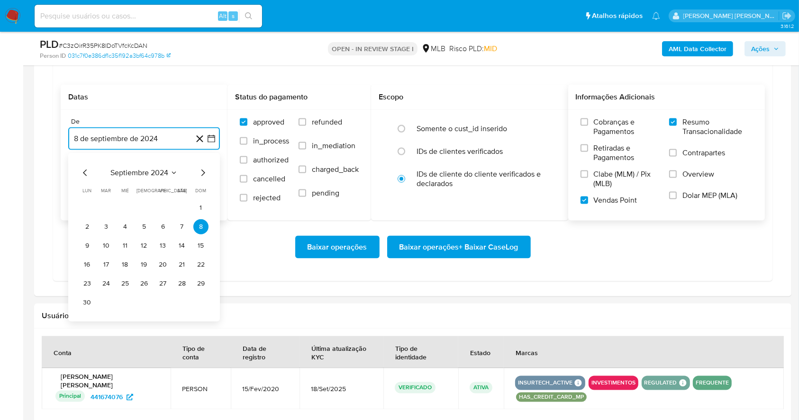
click at [208, 173] on icon "Mes siguiente" at bounding box center [202, 172] width 11 height 11
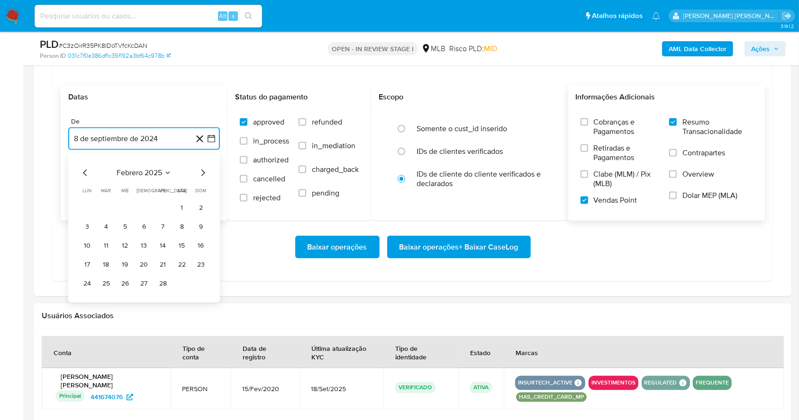
click at [208, 173] on icon "Mes siguiente" at bounding box center [202, 172] width 11 height 11
click at [106, 205] on button "1" at bounding box center [106, 207] width 15 height 15
click at [156, 184] on button "8 de octubre de 2025" at bounding box center [144, 186] width 152 height 23
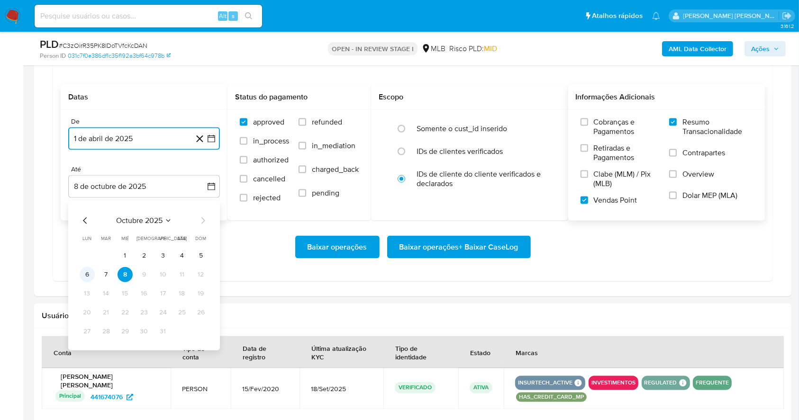
click at [83, 278] on button "6" at bounding box center [87, 274] width 15 height 15
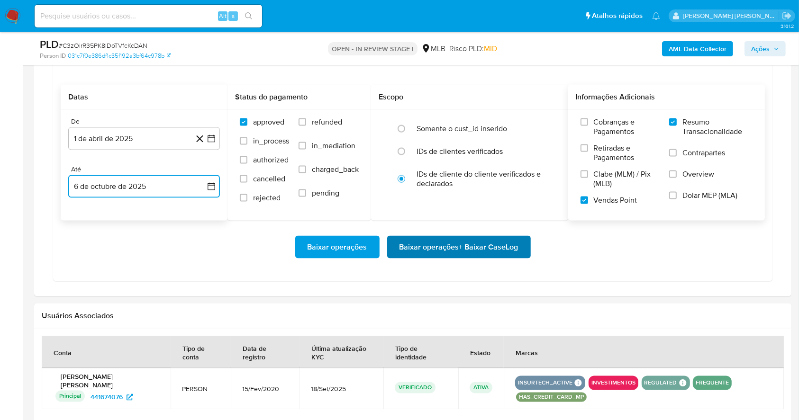
click at [451, 256] on span "Baixar operações + Baixar CaseLog" at bounding box center [459, 247] width 119 height 21
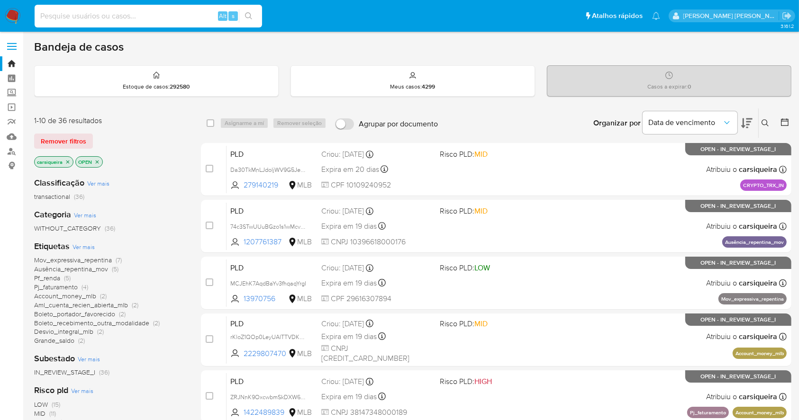
click at [113, 10] on input at bounding box center [148, 16] width 227 height 12
paste input "ZRJNnK9OxcwbmSkDXW6FjlIR"
type input "ZRJNnK9OxcwbmSkDXW6FjlIR"
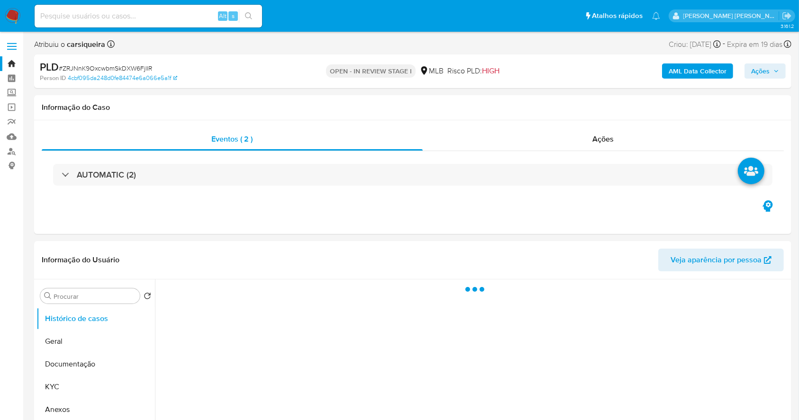
select select "10"
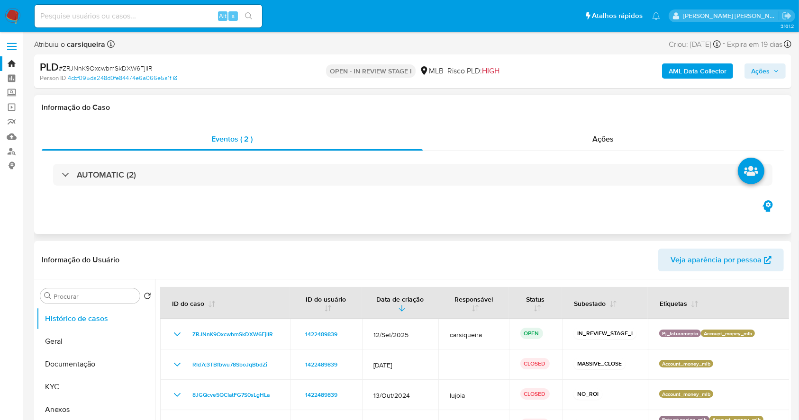
click at [381, 201] on div "Eventos ( 2 ) Ações AUTOMATIC (2)" at bounding box center [412, 177] width 757 height 114
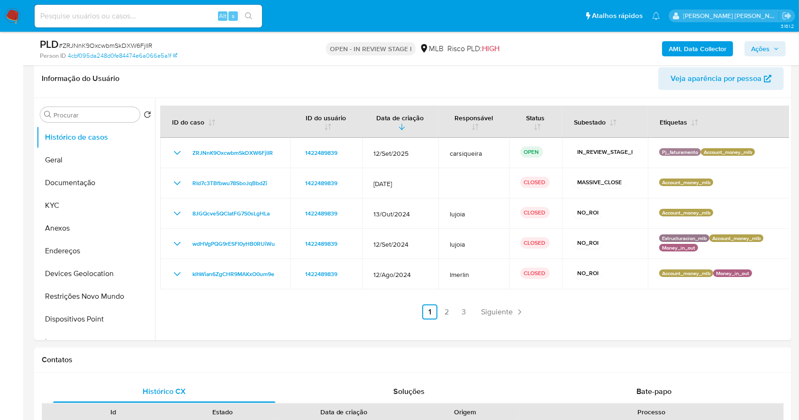
scroll to position [152, 0]
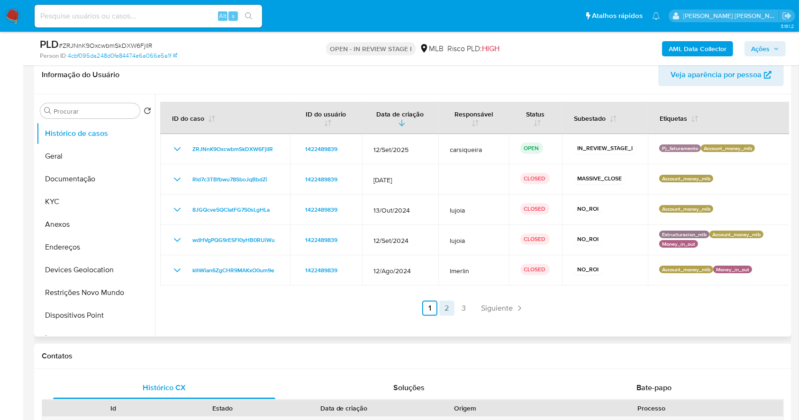
click at [442, 307] on link "2" at bounding box center [446, 308] width 15 height 15
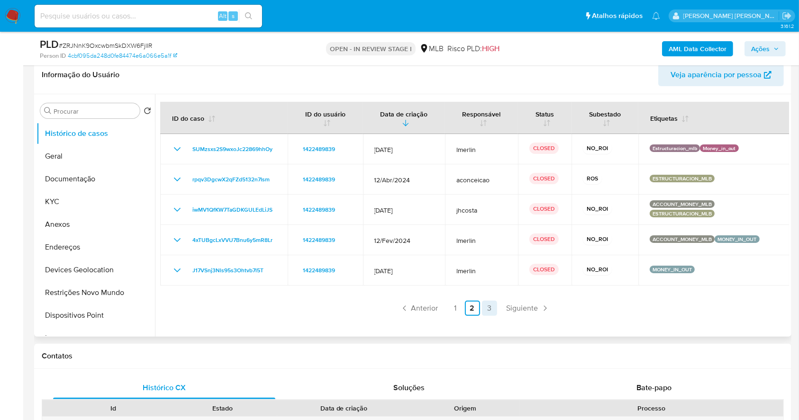
click at [482, 307] on link "3" at bounding box center [489, 308] width 15 height 15
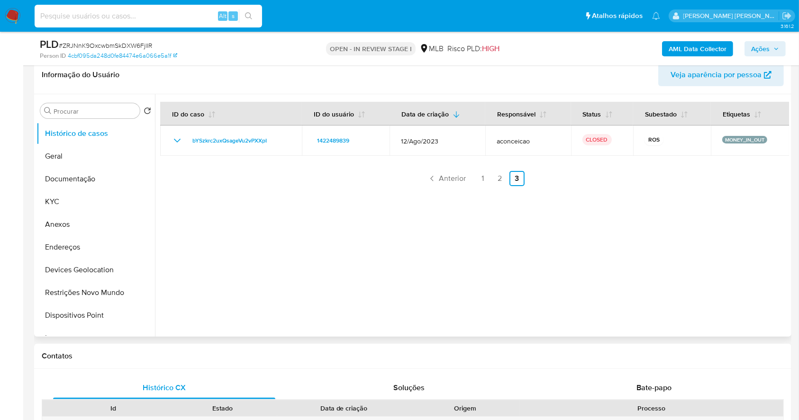
click at [123, 18] on input at bounding box center [148, 16] width 227 height 12
paste input "ZRJNnK9OxcwbmSkDXW6FjlIR"
type input "ZRJNnK9OxcwbmSkDXW6FjlIR"
click at [95, 202] on button "KYC" at bounding box center [91, 202] width 111 height 23
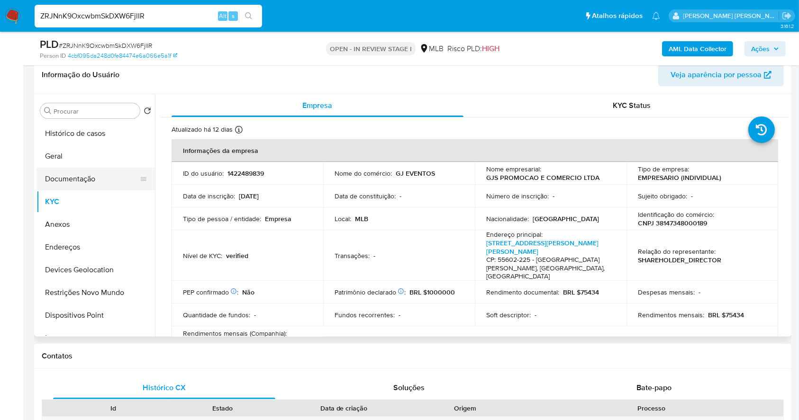
click at [91, 173] on button "Documentação" at bounding box center [91, 179] width 111 height 23
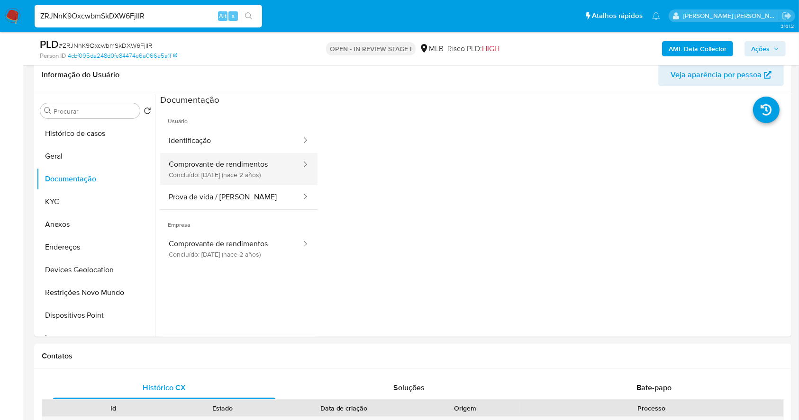
click at [234, 173] on button "Comprovante de rendimentos Concluído: [DATE] (hace 2 años)" at bounding box center [231, 169] width 142 height 32
